Goal: Task Accomplishment & Management: Manage account settings

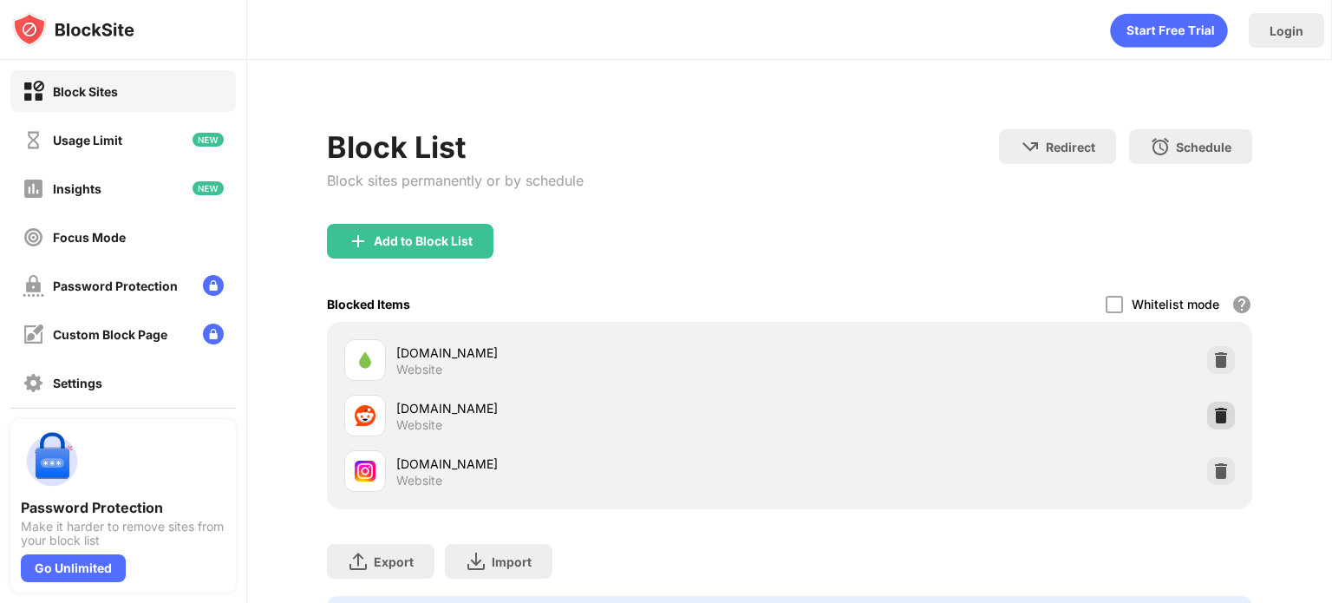
click at [1212, 408] on img at bounding box center [1220, 415] width 17 height 17
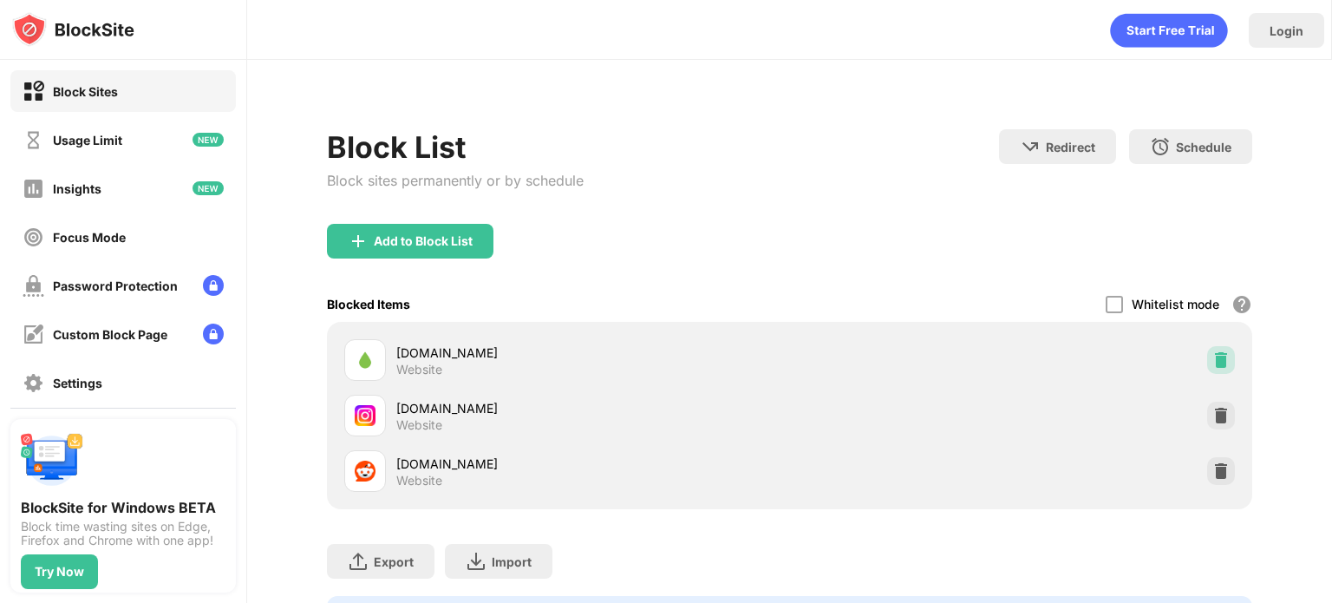
click at [1212, 366] on img at bounding box center [1220, 359] width 17 height 17
